Goal: Information Seeking & Learning: Find specific fact

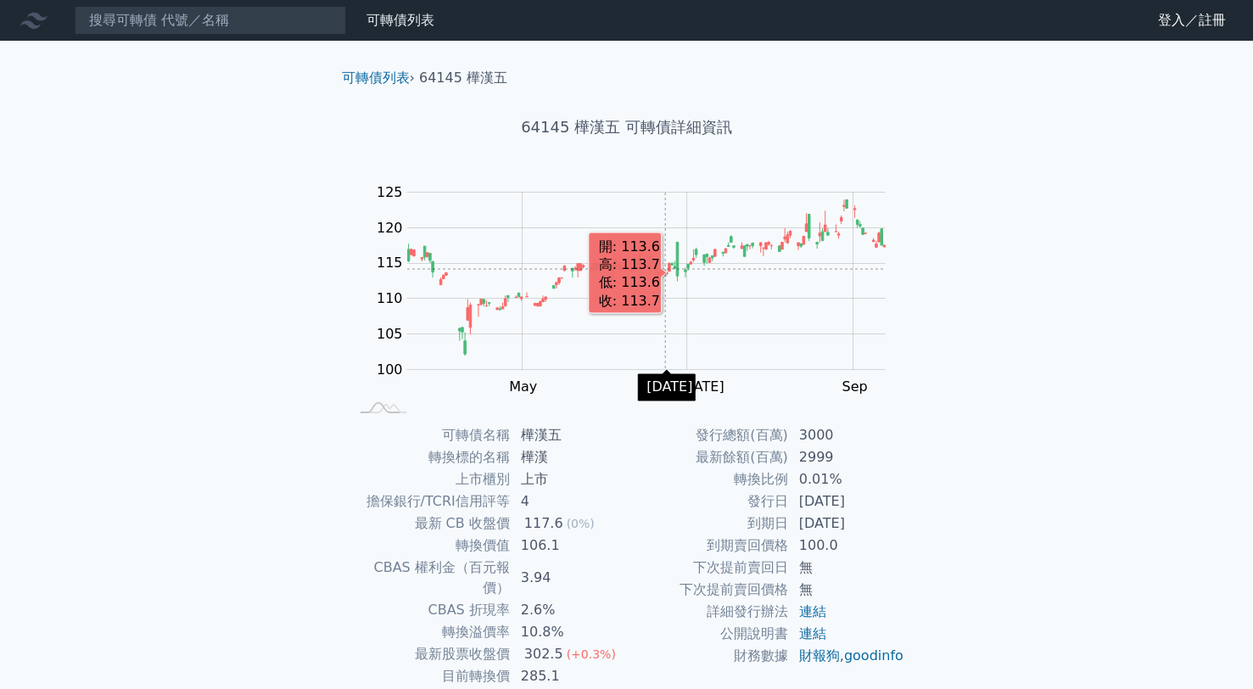
scroll to position [96, 0]
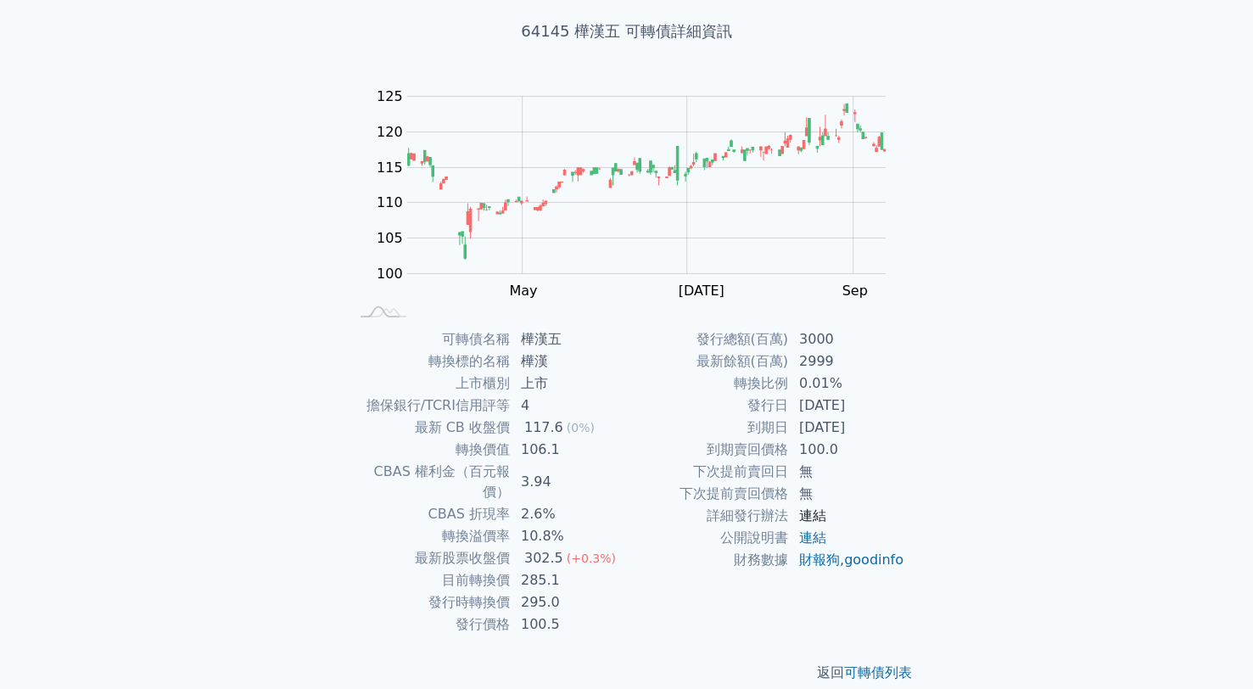
click at [815, 516] on link "連結" at bounding box center [812, 515] width 27 height 16
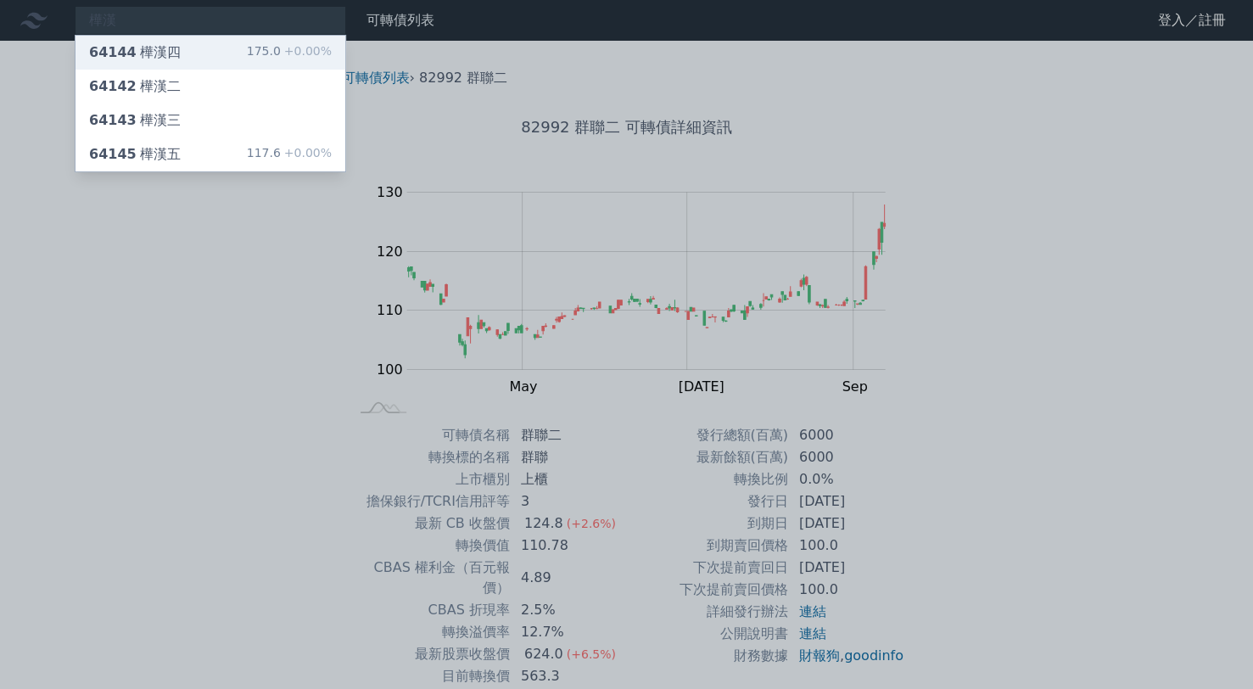
click at [132, 51] on div "64144 樺漢四" at bounding box center [135, 52] width 92 height 20
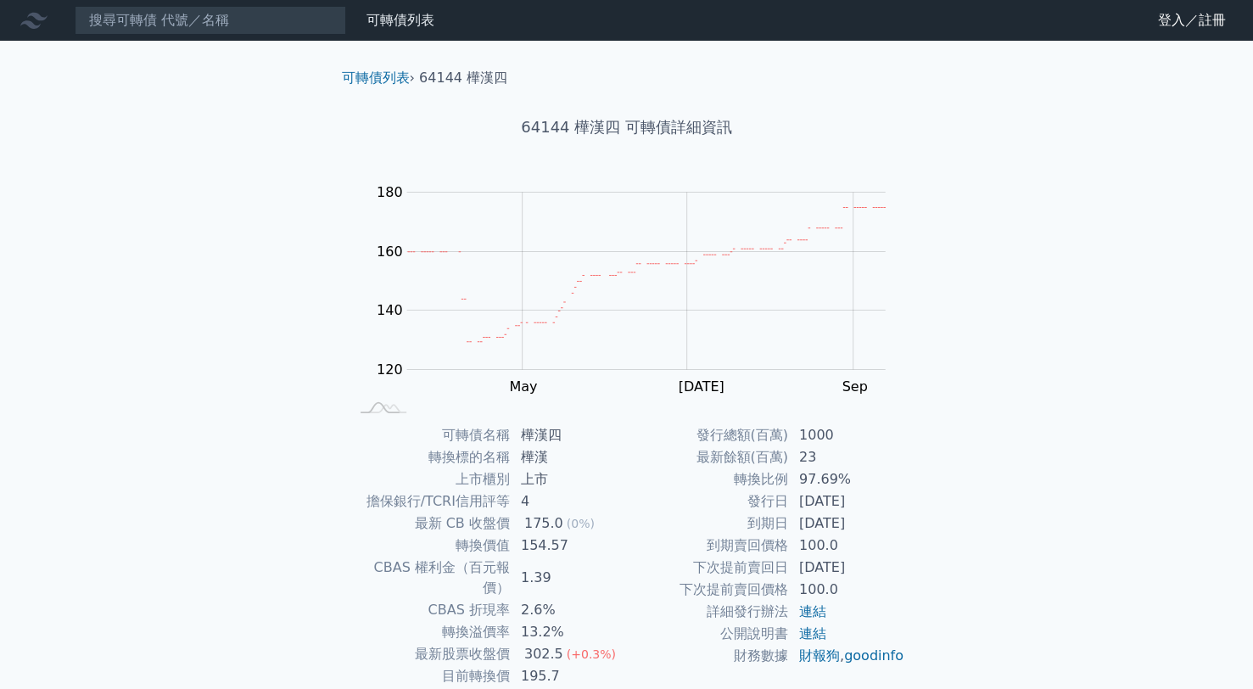
scroll to position [96, 0]
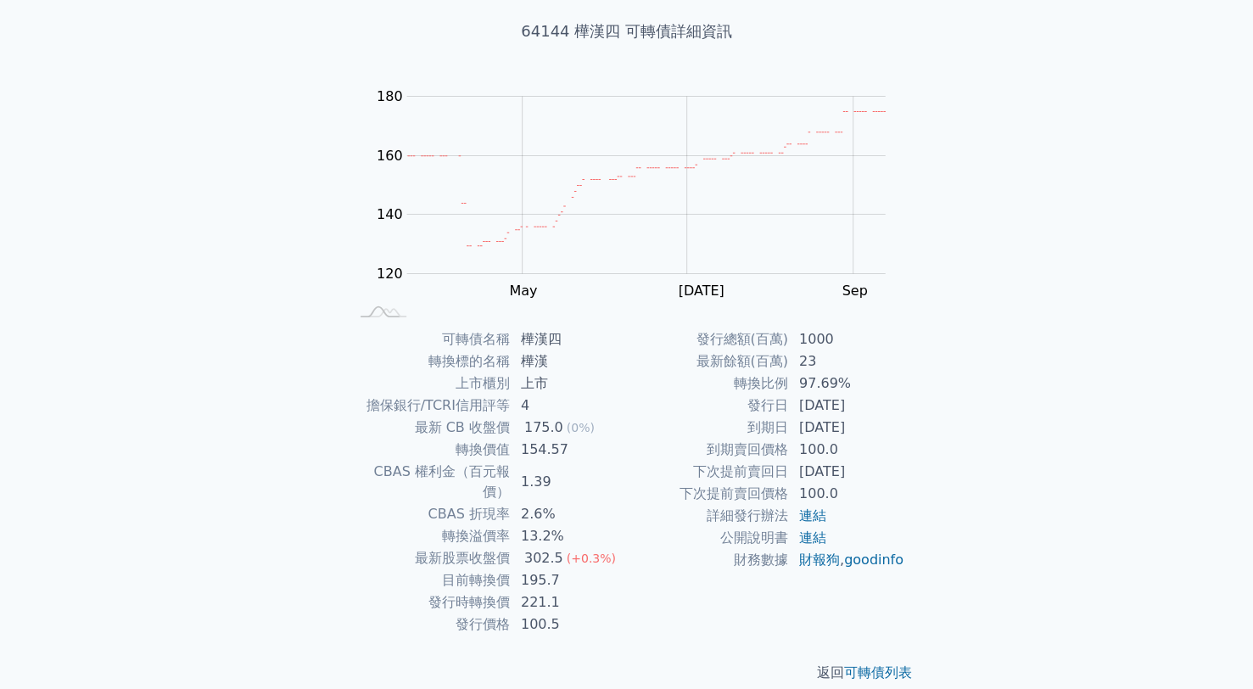
drag, startPoint x: 798, startPoint y: 408, endPoint x: 868, endPoint y: 411, distance: 69.6
click at [868, 411] on td "[DATE]" at bounding box center [847, 406] width 116 height 22
copy td "[DATE]"
drag, startPoint x: 803, startPoint y: 431, endPoint x: 864, endPoint y: 430, distance: 61.1
click at [864, 430] on td "[DATE]" at bounding box center [847, 428] width 116 height 22
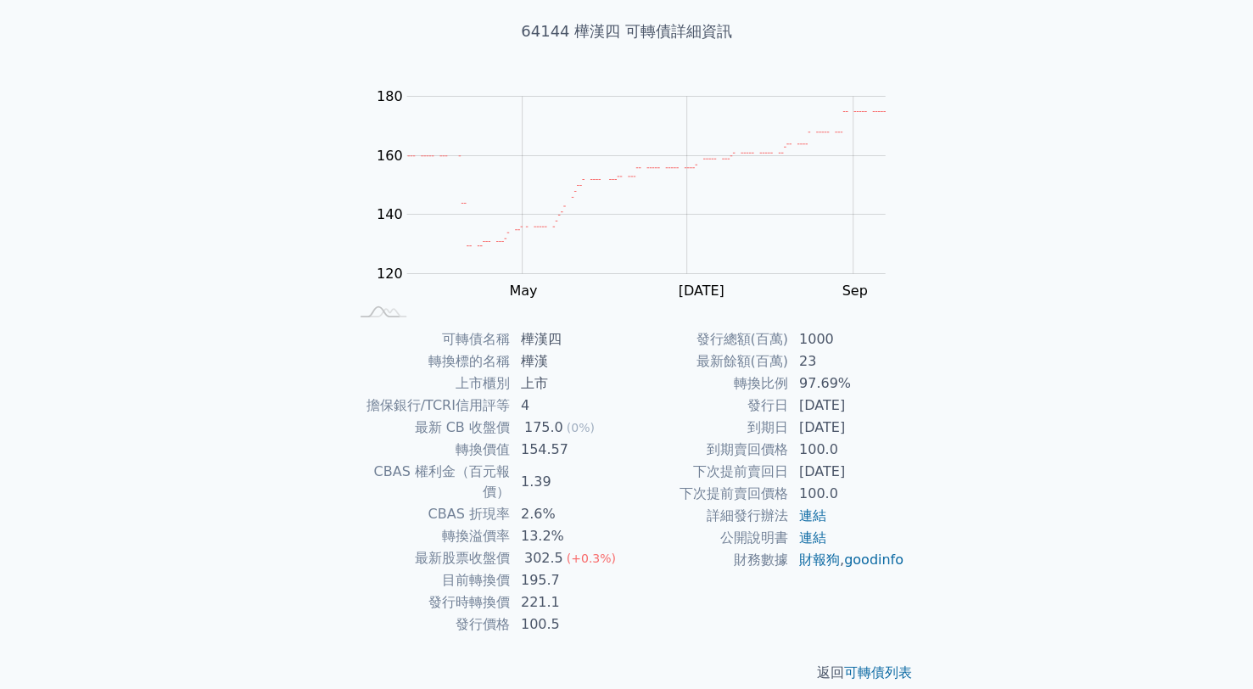
drag, startPoint x: 802, startPoint y: 424, endPoint x: 871, endPoint y: 428, distance: 69.7
click at [871, 428] on td "[DATE]" at bounding box center [847, 428] width 116 height 22
copy td "[DATE]"
click at [818, 518] on link "連結" at bounding box center [812, 515] width 27 height 16
click at [810, 535] on link "連結" at bounding box center [812, 537] width 27 height 16
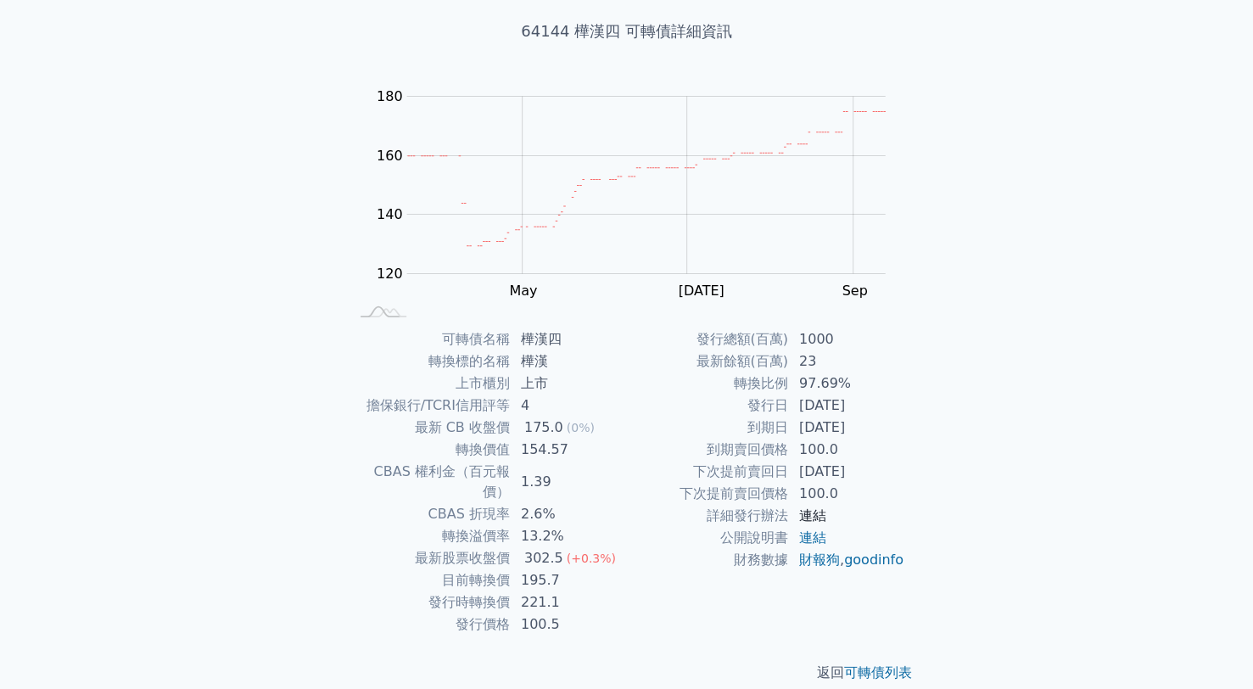
click at [823, 514] on link "連結" at bounding box center [812, 515] width 27 height 16
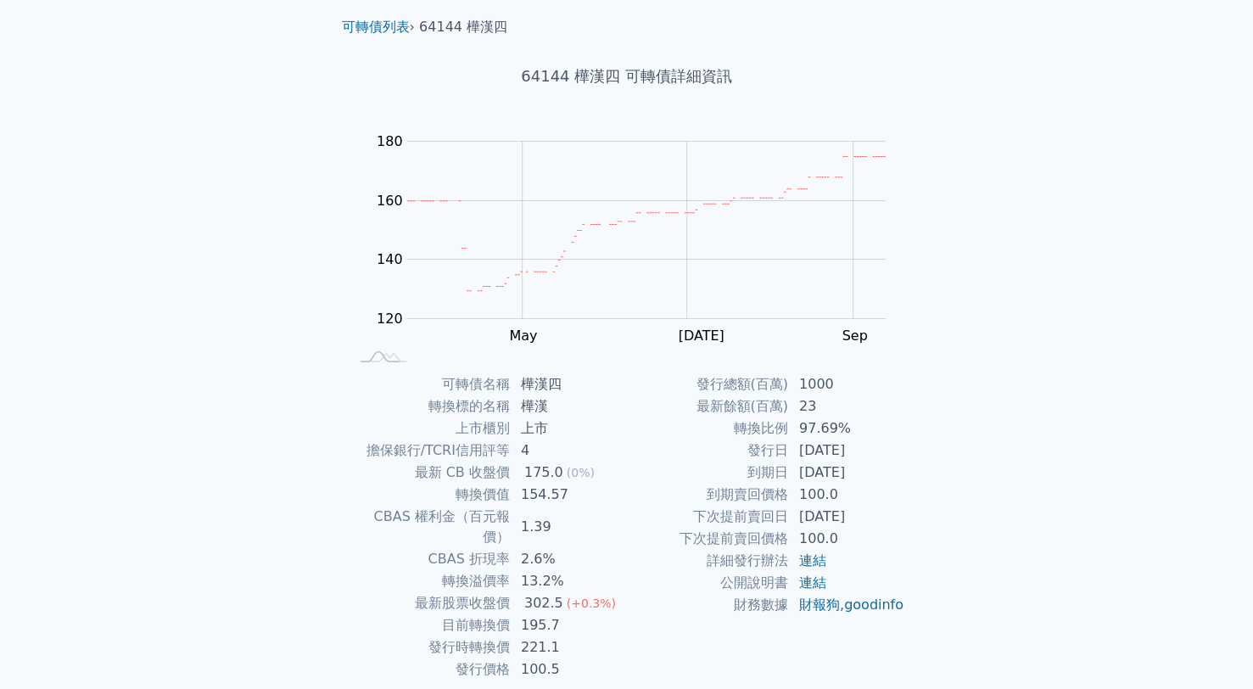
scroll to position [0, 0]
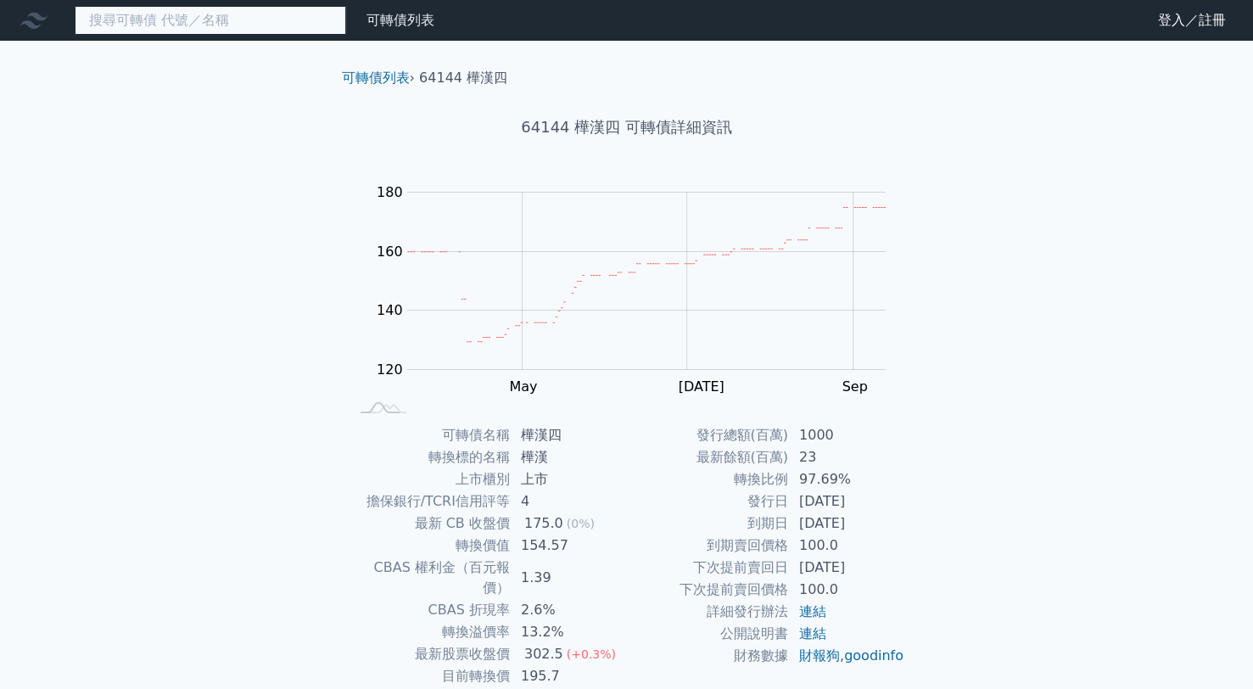
click at [205, 25] on input at bounding box center [211, 20] width 272 height 29
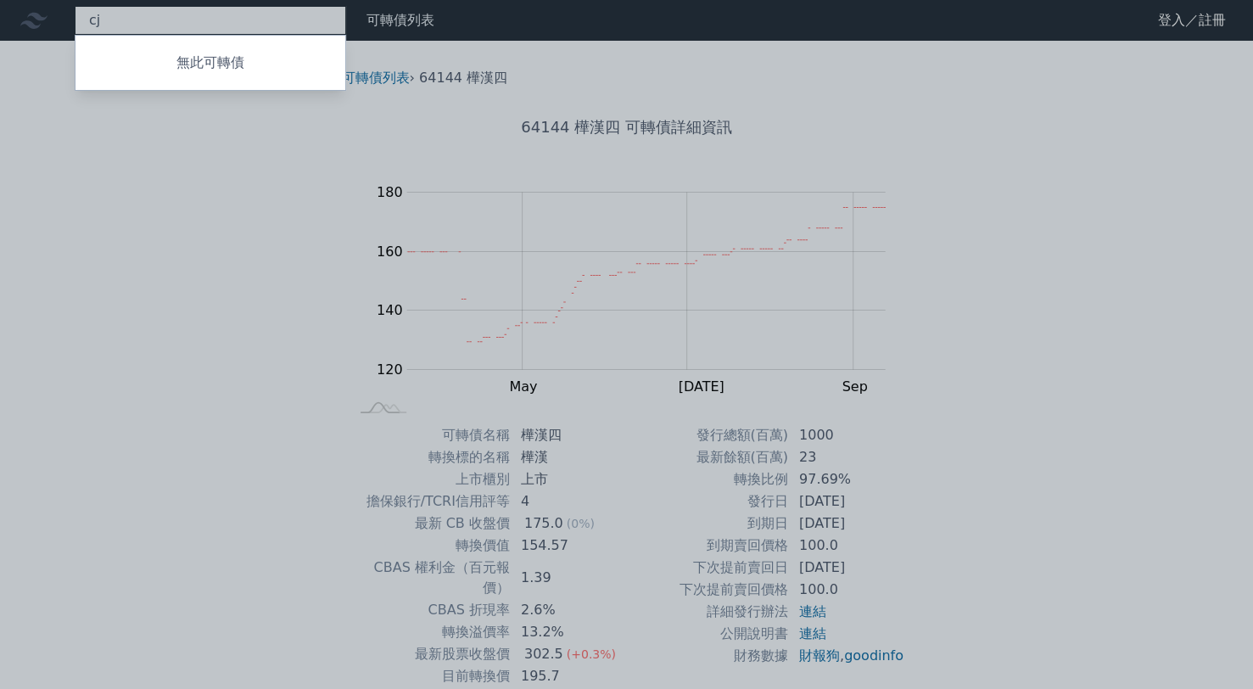
type input "c"
type input "華"
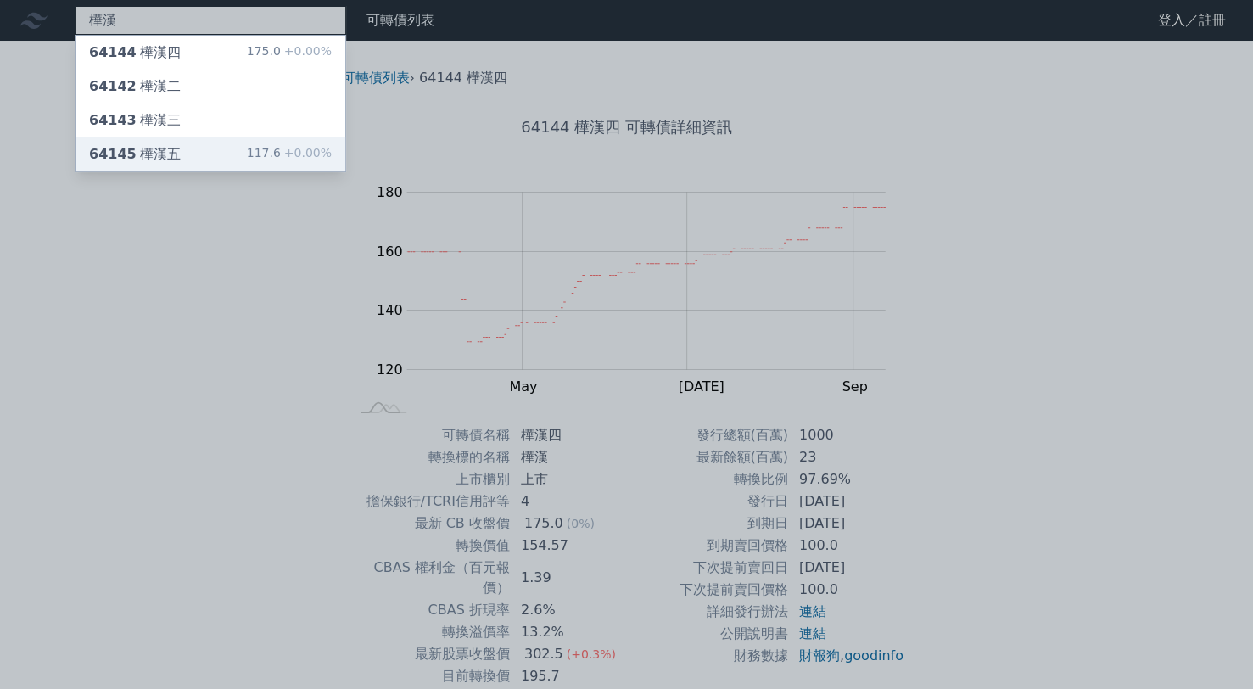
type input "樺漢"
click at [186, 152] on div "64145 樺漢五 117.6 +0.00%" at bounding box center [211, 154] width 270 height 34
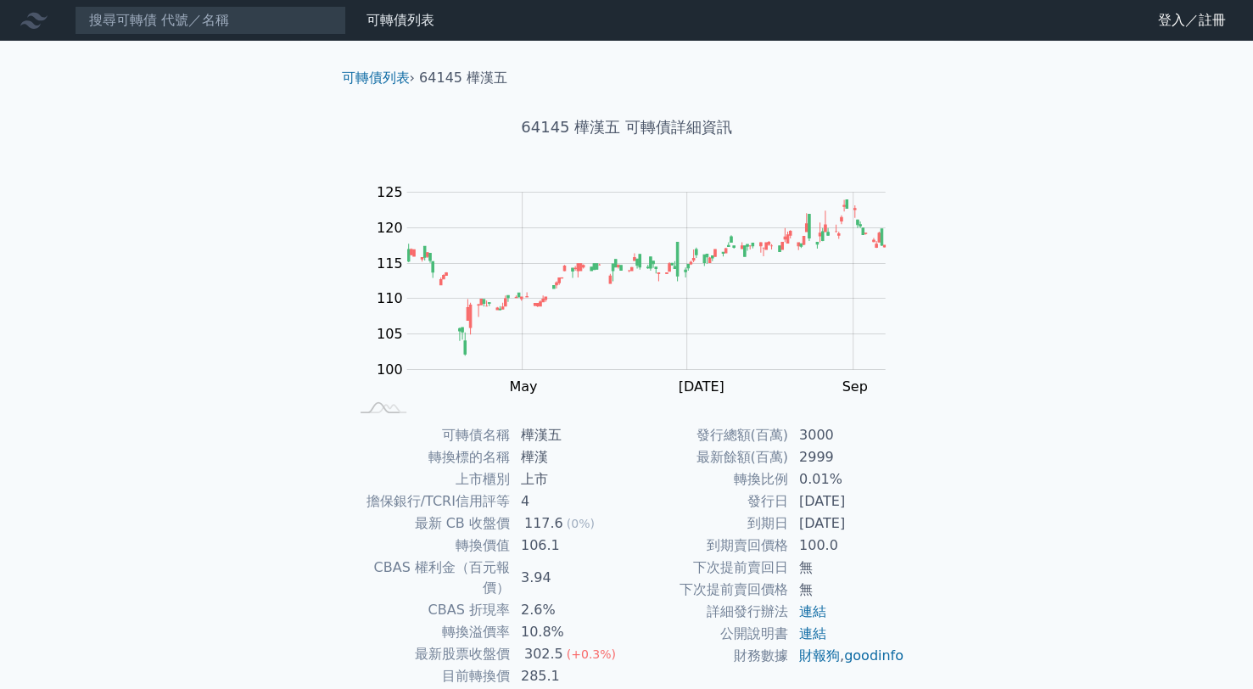
click at [976, 302] on div "可轉債列表 財務數據 可轉債列表 財務數據 登入／註冊 登入／註冊 可轉債列表 › 64145 樺漢五 64145 樺漢五 可轉債詳細資訊 Zoom Out …" at bounding box center [626, 403] width 1253 height 806
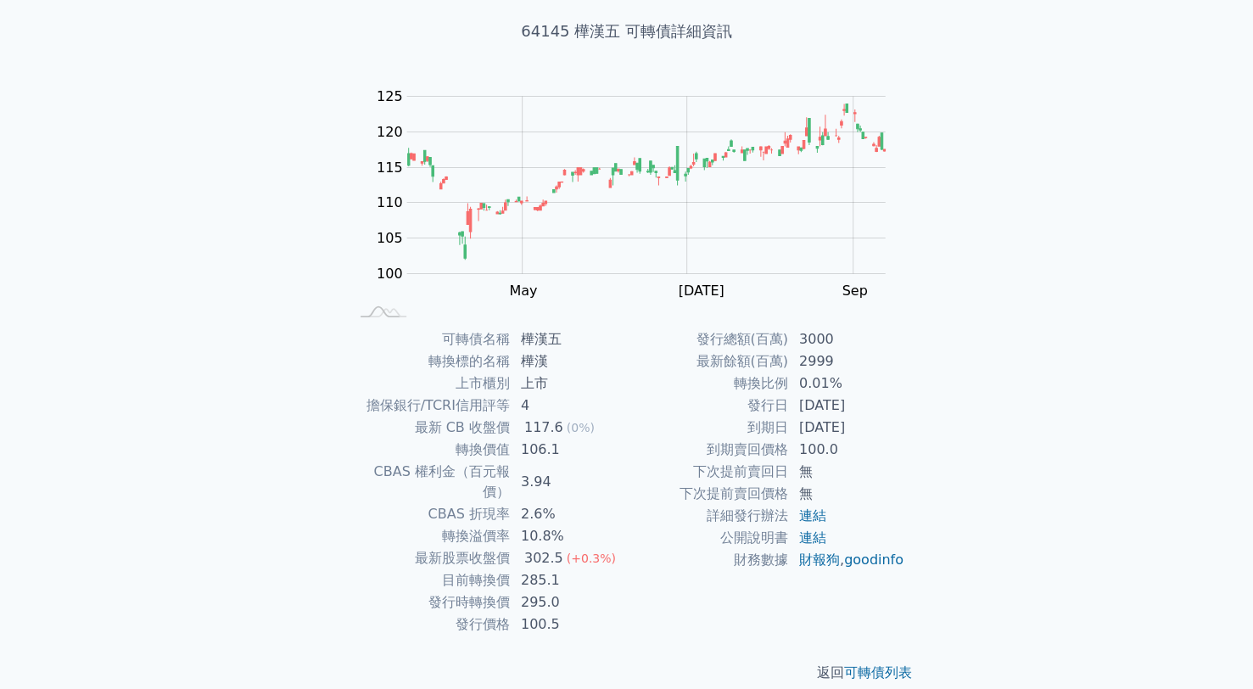
drag, startPoint x: 800, startPoint y: 431, endPoint x: 876, endPoint y: 425, distance: 75.8
click at [876, 425] on td "[DATE]" at bounding box center [847, 428] width 116 height 22
copy td "[DATE]"
click at [238, 310] on div "可轉債列表 財務數據 可轉債列表 財務數據 登入／註冊 登入／註冊 可轉債列表 › 64145 樺漢五 64145 樺漢五 可轉債詳細資訊 Zoom Out …" at bounding box center [626, 307] width 1253 height 806
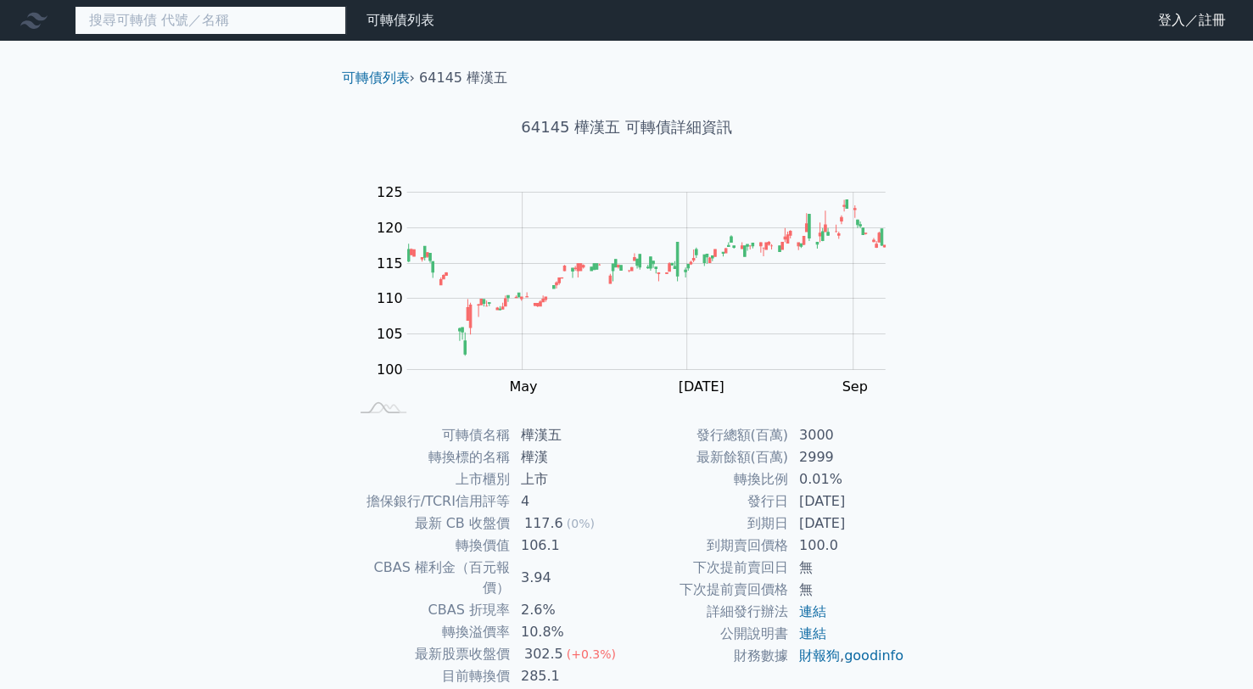
click at [193, 20] on input at bounding box center [211, 20] width 272 height 29
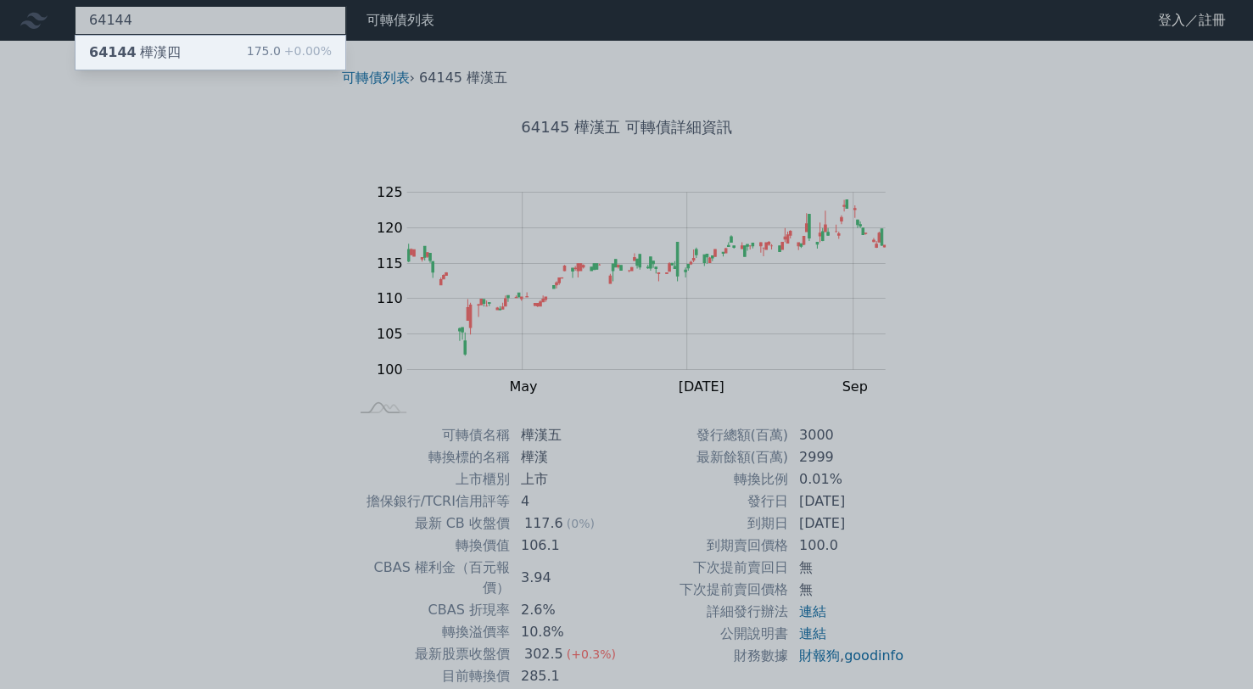
type input "64144"
click at [180, 51] on div "64144 樺漢四 175.0 +0.00%" at bounding box center [211, 53] width 270 height 34
